Goal: Register for event/course: Register for event/course

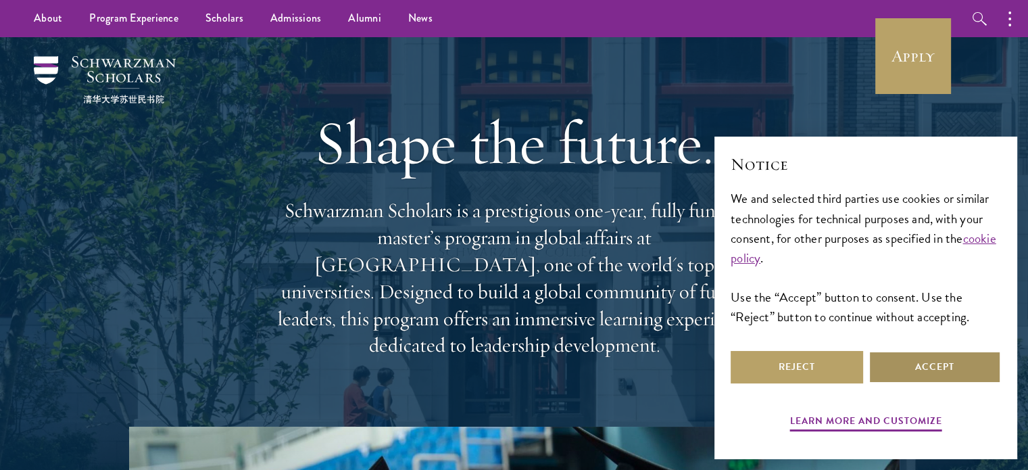
click at [510, 370] on button "Accept" at bounding box center [935, 367] width 133 height 32
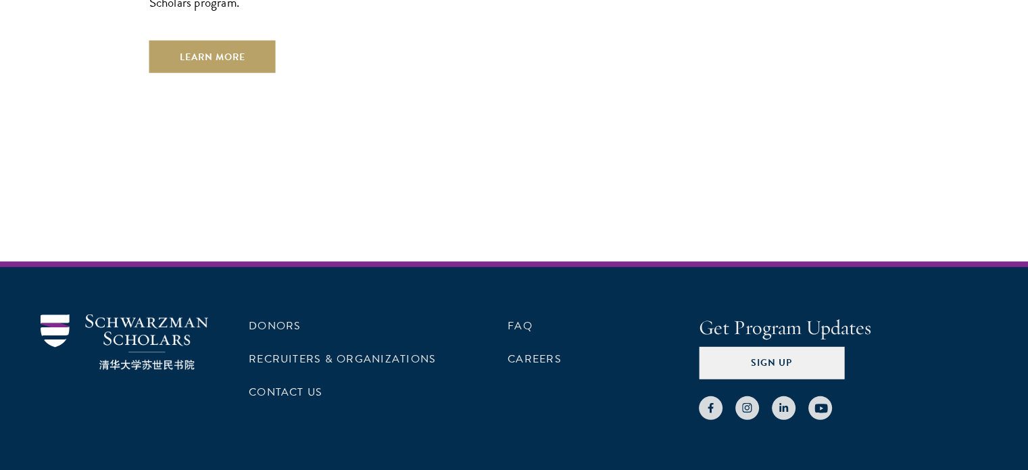
scroll to position [3875, 0]
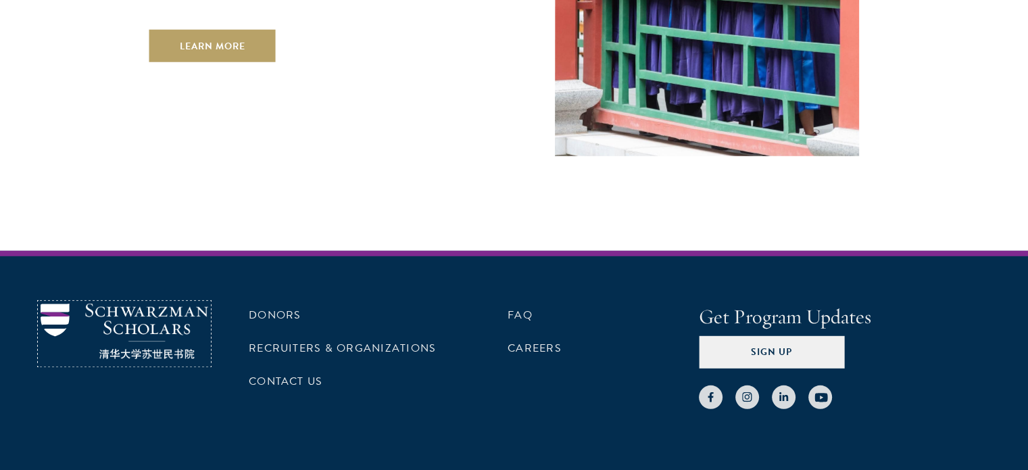
click at [144, 304] on img at bounding box center [125, 332] width 168 height 56
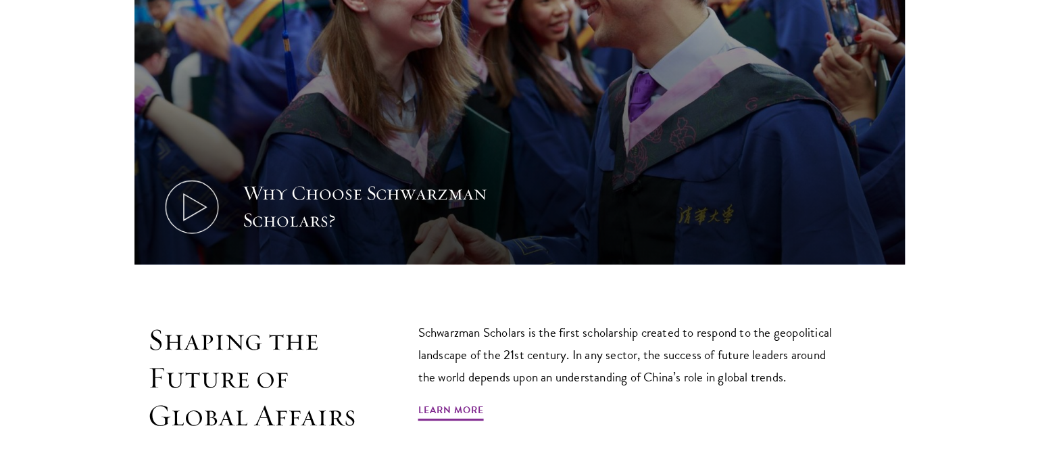
scroll to position [676, 0]
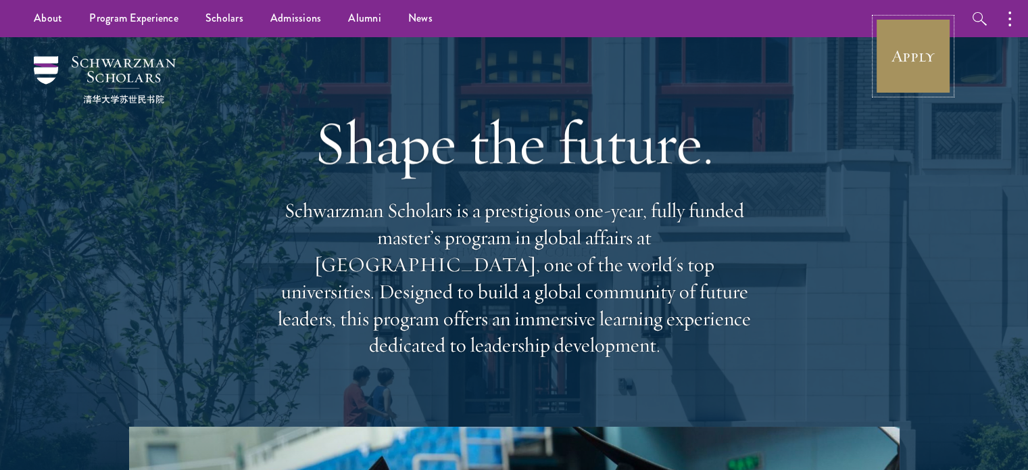
click at [917, 56] on link "Apply" at bounding box center [913, 56] width 76 height 76
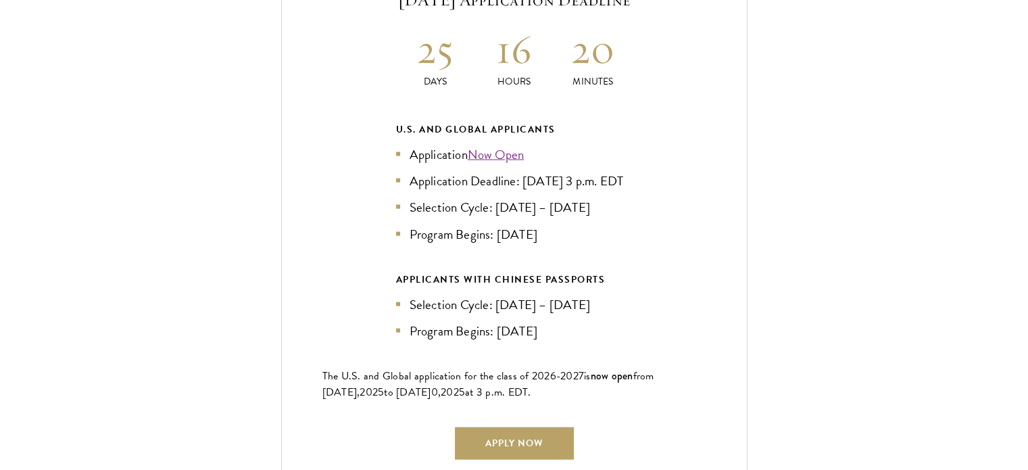
scroll to position [3019, 0]
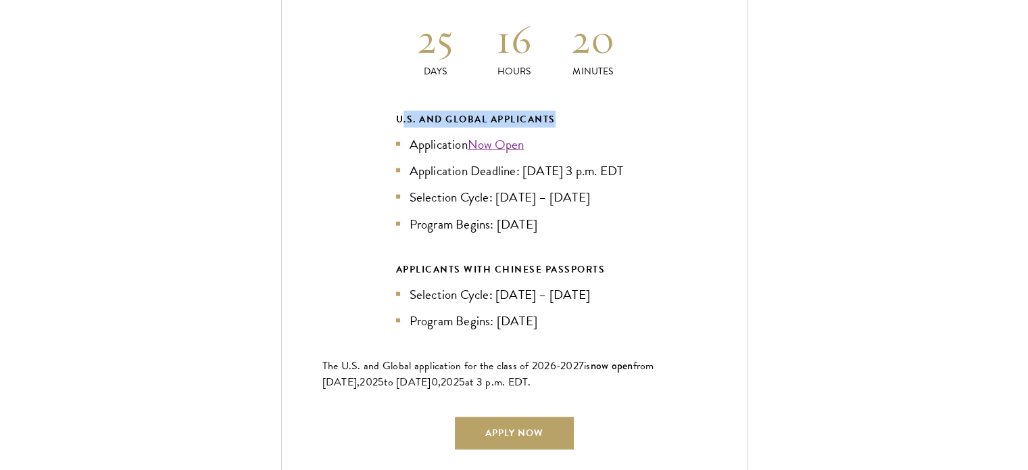
drag, startPoint x: 400, startPoint y: 94, endPoint x: 613, endPoint y: 89, distance: 213.7
click at [589, 111] on div "U.S. and Global Applicants" at bounding box center [514, 119] width 237 height 17
click at [864, 112] on div "Current Selection Cycle: Countdown to September 10, 2025 Application Deadline 2…" at bounding box center [514, 201] width 893 height 575
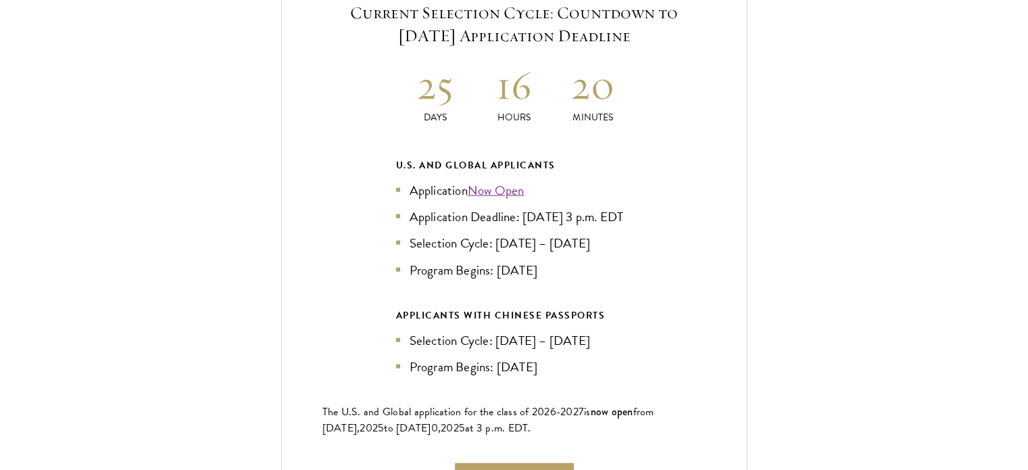
scroll to position [2975, 0]
drag, startPoint x: 368, startPoint y: 131, endPoint x: 582, endPoint y: 124, distance: 214.4
click at [582, 124] on div "Current Selection Cycle: Countdown to September 10, 2025 Application Deadline 2…" at bounding box center [514, 246] width 466 height 575
click at [586, 155] on div "U.S. and Global Applicants Application Now Open Application Deadline: Sept 10, …" at bounding box center [514, 216] width 237 height 122
drag, startPoint x: 406, startPoint y: 147, endPoint x: 579, endPoint y: 155, distance: 173.2
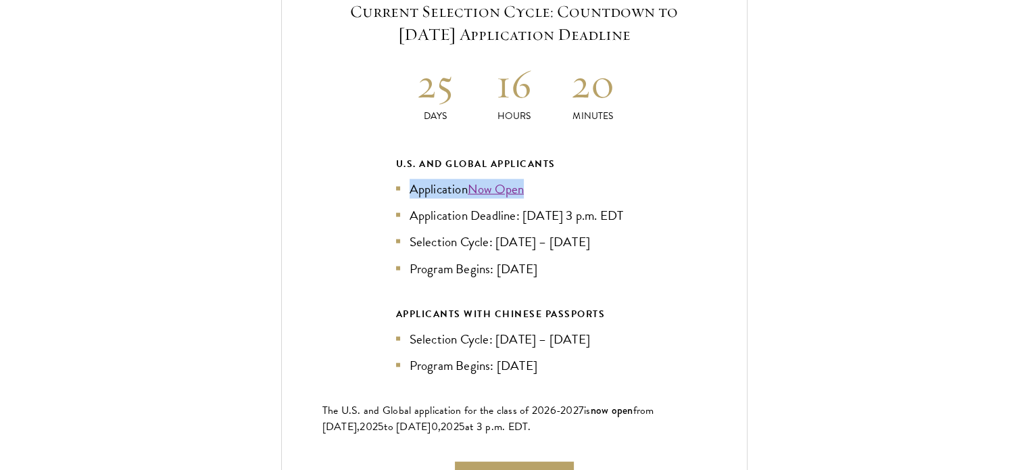
click at [579, 155] on div "U.S. and Global Applicants Application Now Open Application Deadline: Sept 10, …" at bounding box center [514, 216] width 237 height 122
click at [608, 218] on ul "Application Now Open Application Deadline: Sept 10, 2025 at 3 p.m. EDT Selectio…" at bounding box center [514, 228] width 237 height 99
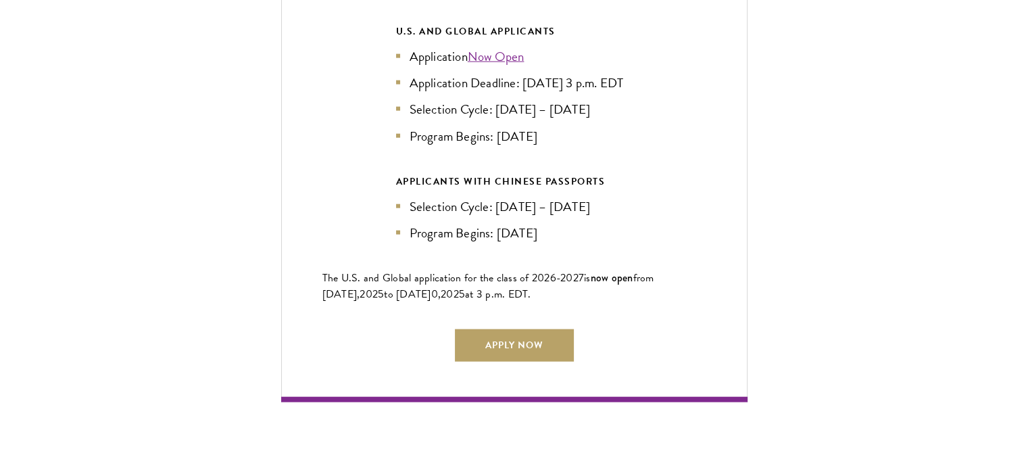
scroll to position [3154, 0]
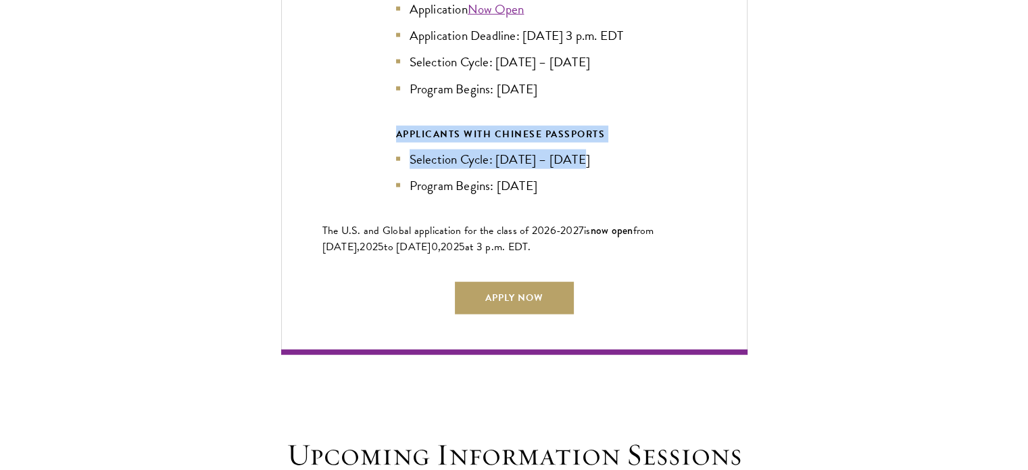
drag, startPoint x: 387, startPoint y: 123, endPoint x: 658, endPoint y: 143, distance: 272.5
click at [658, 143] on div "Current Selection Cycle: Countdown to September 10, 2025 Application Deadline 2…" at bounding box center [514, 66] width 466 height 575
click at [623, 150] on li "Selection Cycle: [DATE] – [DATE]" at bounding box center [514, 159] width 237 height 20
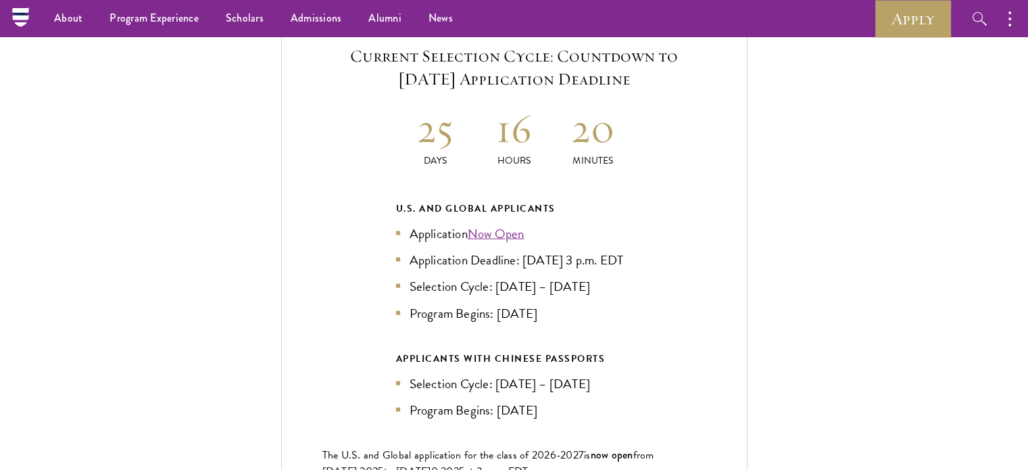
scroll to position [2929, 0]
drag, startPoint x: 557, startPoint y: 303, endPoint x: 370, endPoint y: 180, distance: 224.1
click at [370, 180] on div "Current Selection Cycle: Countdown to September 10, 2025 Application Deadline 2…" at bounding box center [514, 291] width 466 height 575
click at [356, 208] on div "Current Selection Cycle: Countdown to September 10, 2025 Application Deadline 2…" at bounding box center [514, 291] width 466 height 575
click at [485, 224] on link "Now Open" at bounding box center [496, 234] width 57 height 20
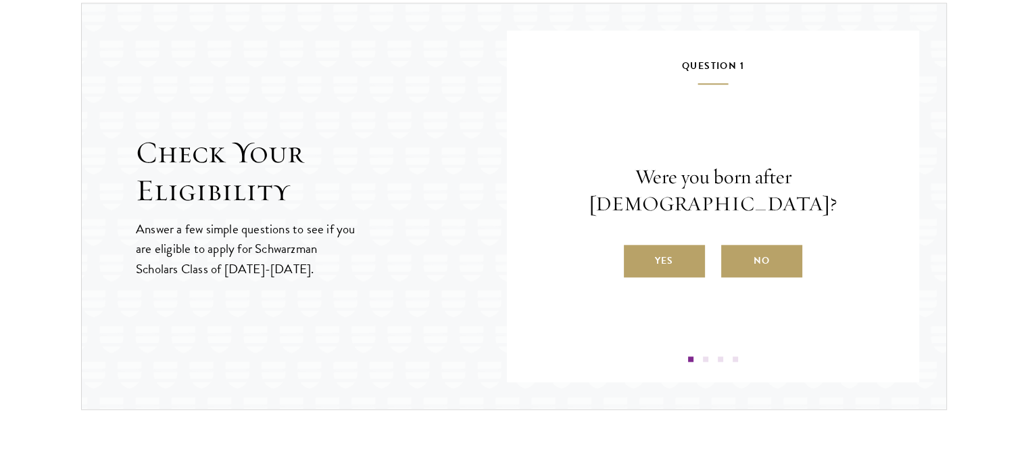
click at [838, 147] on div "Question 1 Were you born after August 1, 1997? Yes No" at bounding box center [713, 209] width 331 height 304
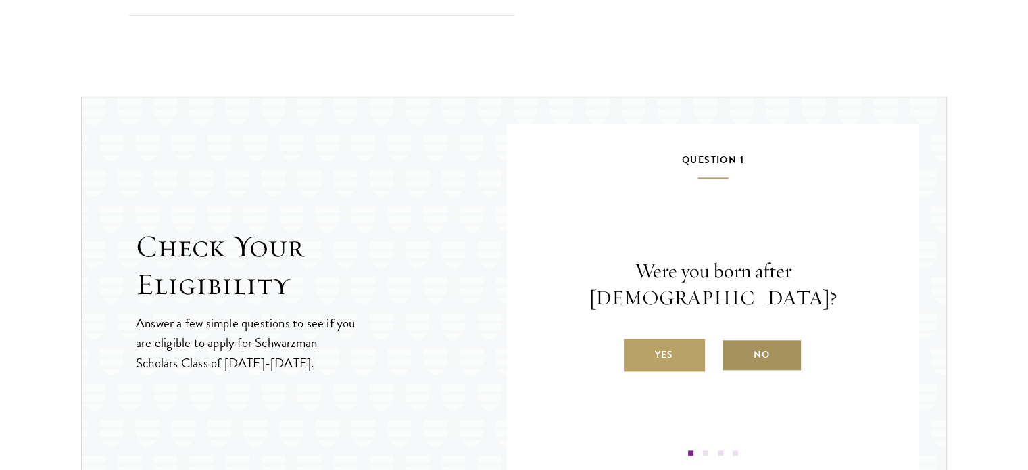
scroll to position [1336, 0]
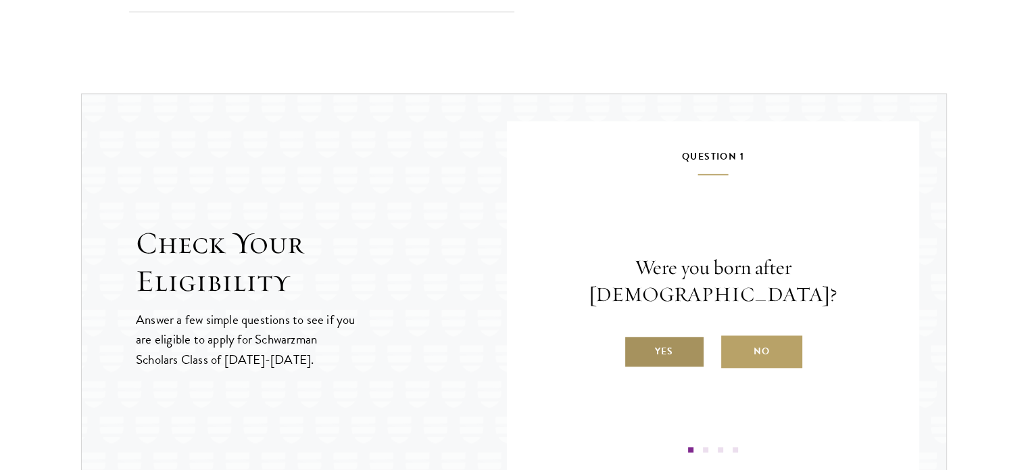
click at [676, 335] on label "Yes" at bounding box center [664, 351] width 81 height 32
click at [636, 337] on input "Yes" at bounding box center [630, 343] width 12 height 12
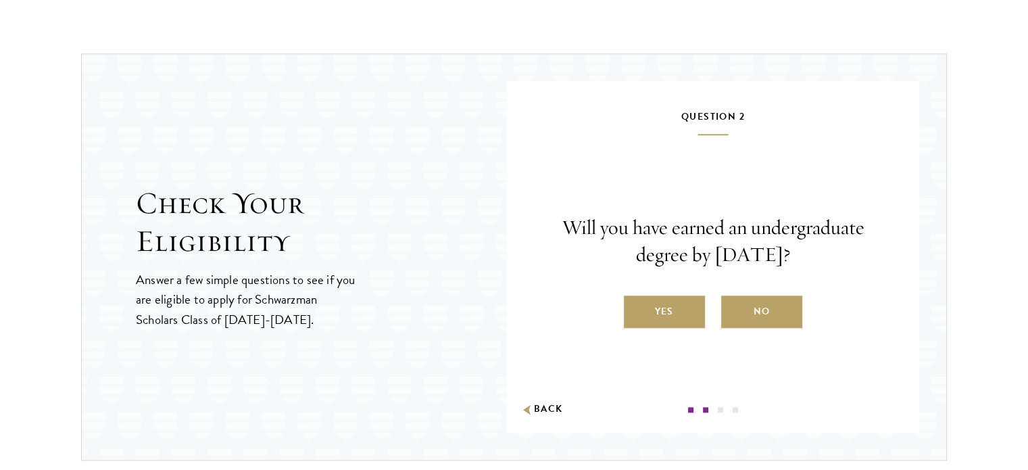
scroll to position [1382, 0]
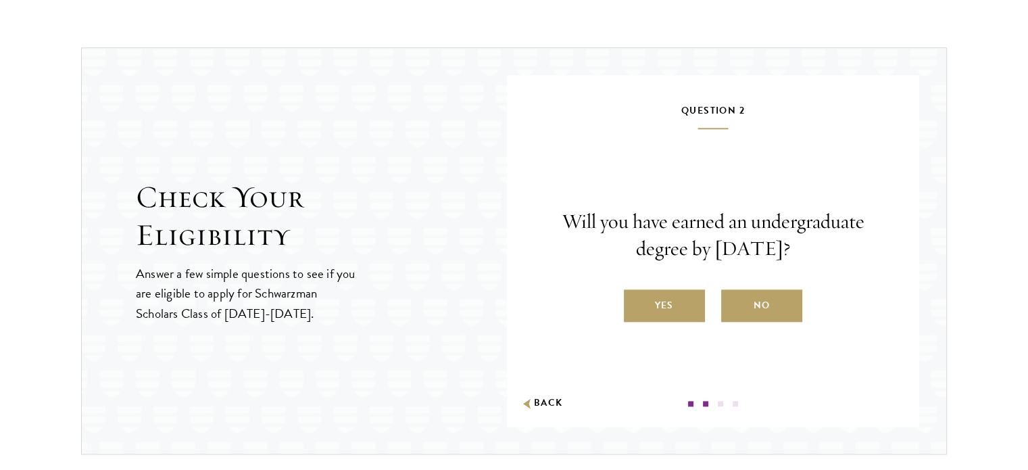
drag, startPoint x: 560, startPoint y: 215, endPoint x: 828, endPoint y: 243, distance: 269.9
click at [828, 243] on p "Will you have earned an undergraduate degree by [DATE]?" at bounding box center [713, 235] width 331 height 54
copy p "Will you have earned an undergraduate degree by [DATE]?"
click at [663, 298] on label "Yes" at bounding box center [664, 305] width 81 height 32
click at [636, 298] on input "Yes" at bounding box center [630, 297] width 12 height 12
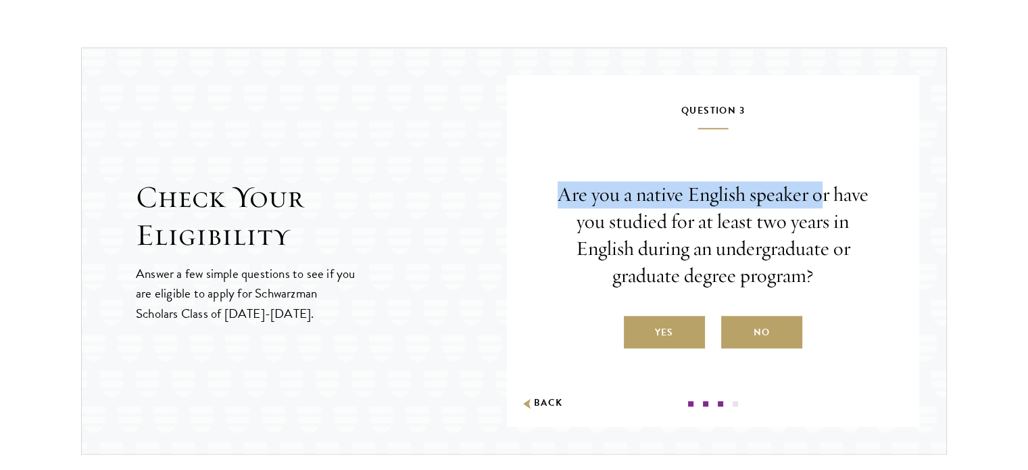
drag, startPoint x: 558, startPoint y: 191, endPoint x: 825, endPoint y: 191, distance: 266.4
click at [825, 191] on p "Are you a native English speaker or have you studied for at least two years in …" at bounding box center [713, 235] width 331 height 108
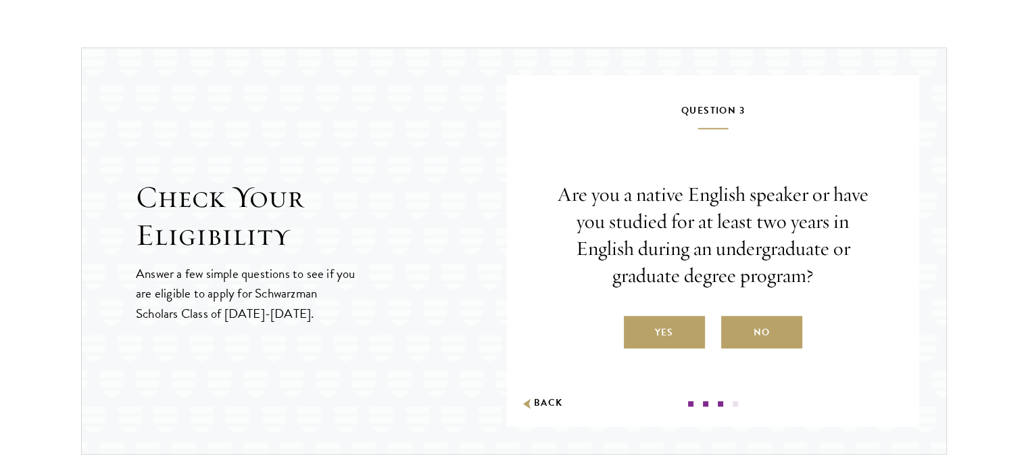
click at [871, 216] on p "Are you a native English speaker or have you studied for at least two years in …" at bounding box center [713, 235] width 331 height 108
click at [671, 333] on label "Yes" at bounding box center [664, 332] width 81 height 32
click at [636, 330] on input "Yes" at bounding box center [630, 324] width 12 height 12
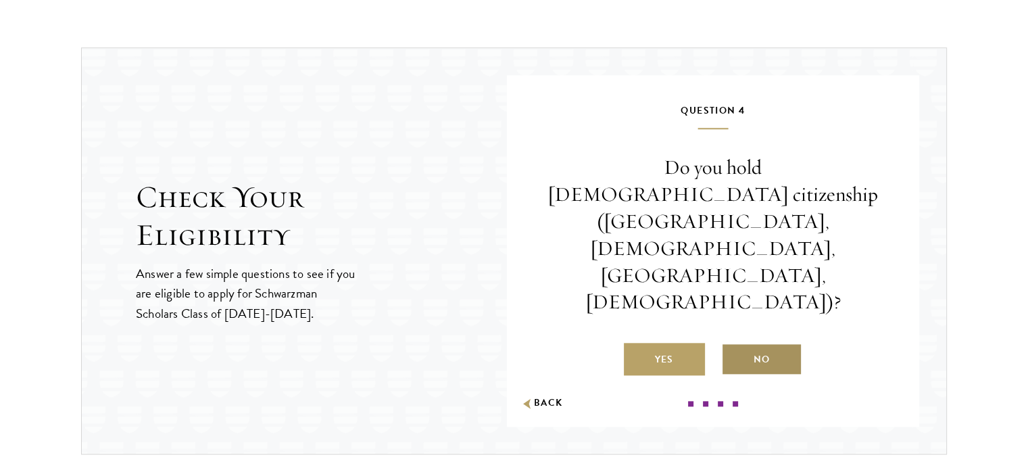
click at [773, 343] on label "No" at bounding box center [761, 359] width 81 height 32
click at [734, 345] on input "No" at bounding box center [727, 351] width 12 height 12
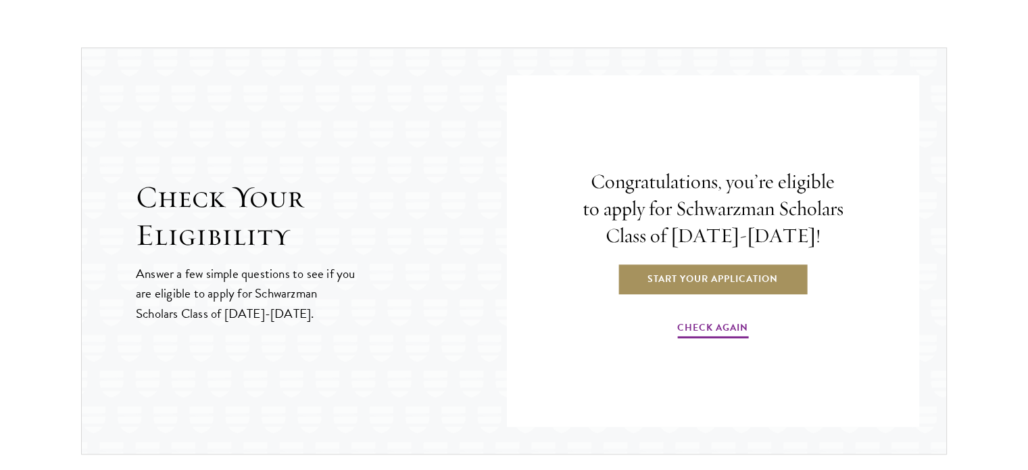
click at [729, 272] on link "Start Your Application" at bounding box center [712, 278] width 191 height 32
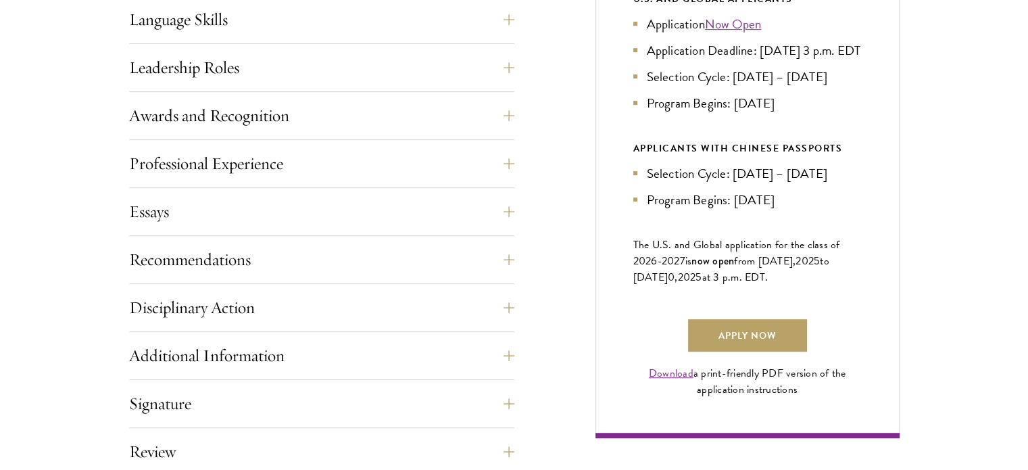
scroll to position [811, 0]
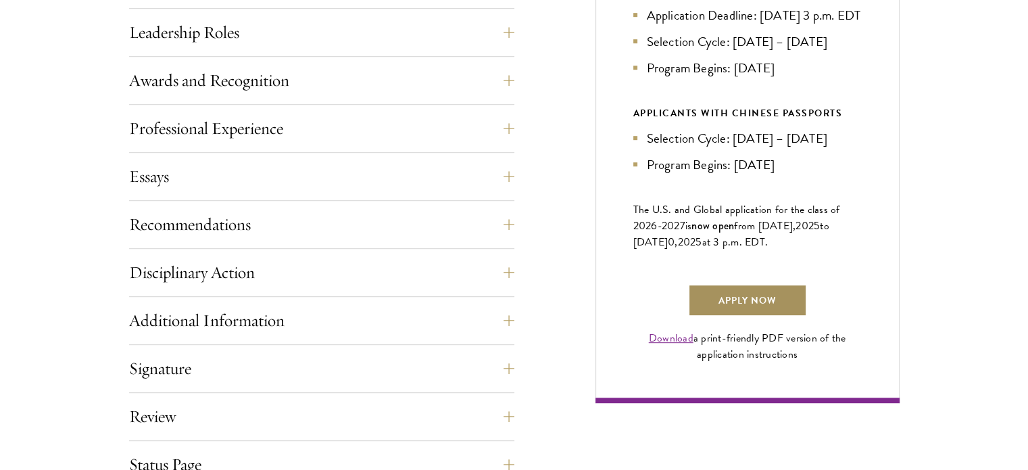
click at [759, 316] on link "Apply Now" at bounding box center [747, 300] width 119 height 32
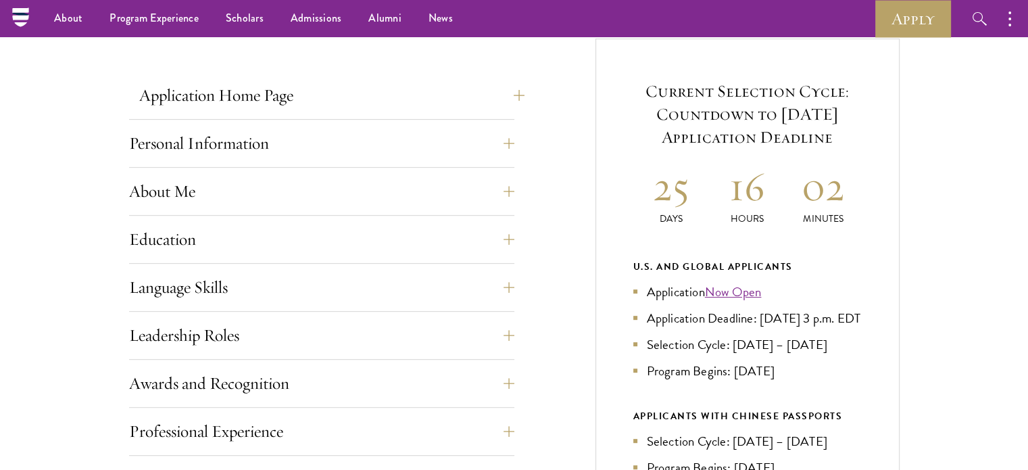
scroll to position [496, 0]
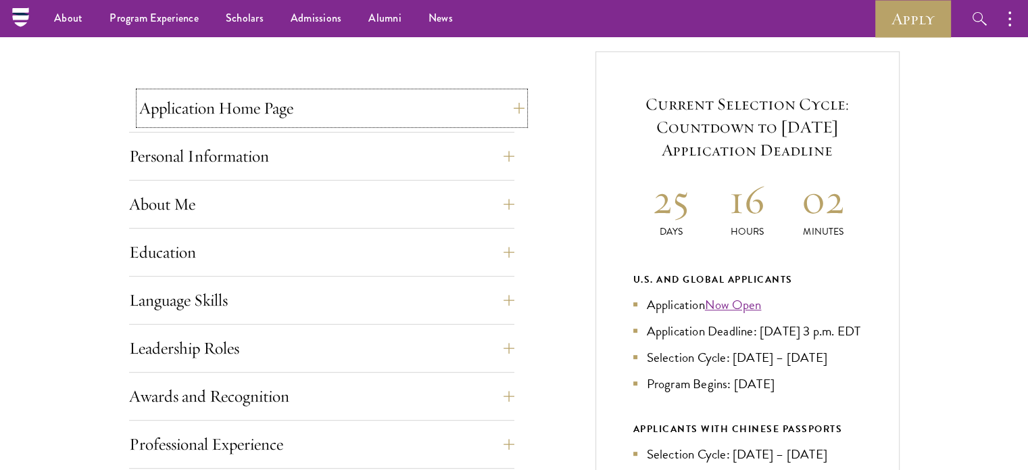
click at [511, 106] on button "Application Home Page" at bounding box center [331, 108] width 385 height 32
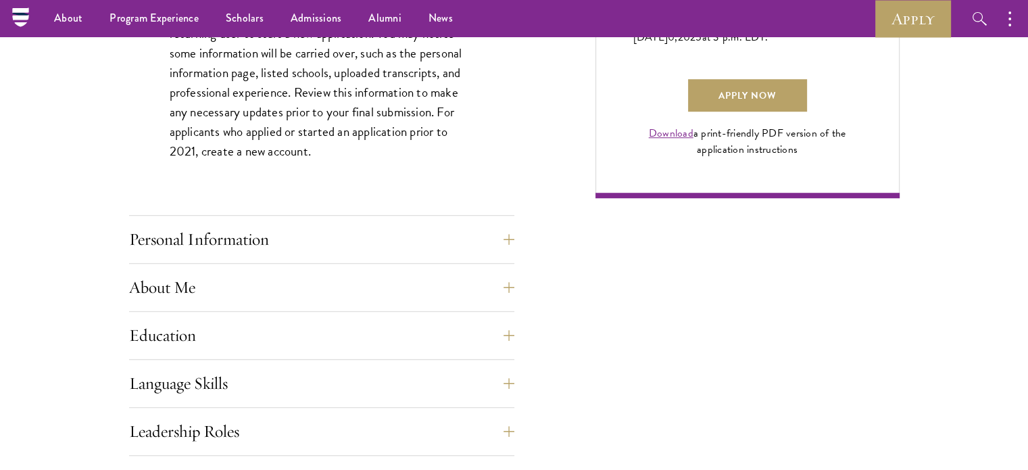
scroll to position [856, 0]
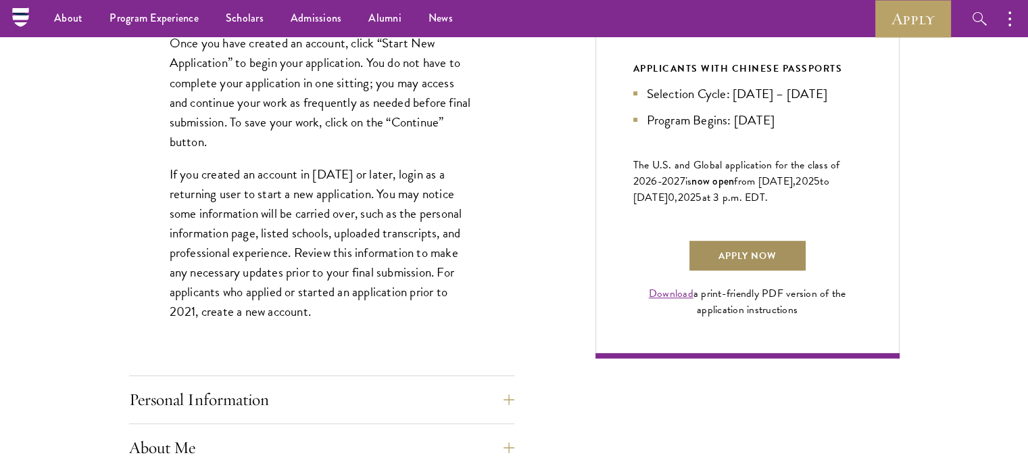
click at [738, 272] on link "Apply Now" at bounding box center [747, 255] width 119 height 32
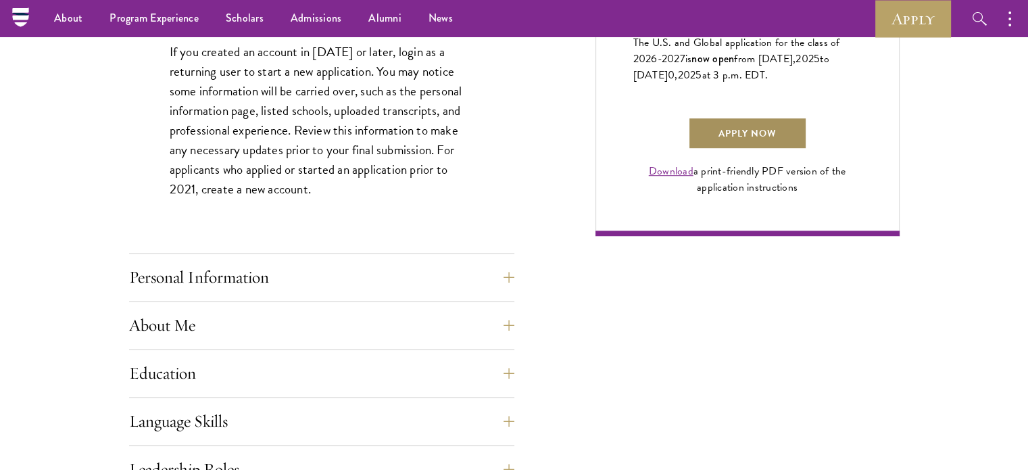
scroll to position [1036, 0]
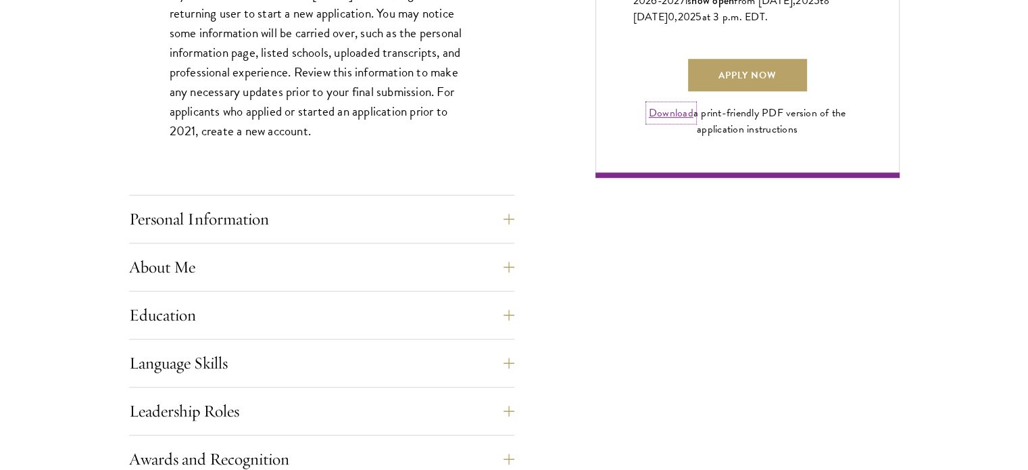
click at [686, 121] on link "Download" at bounding box center [671, 113] width 45 height 16
